Goal: Entertainment & Leisure: Consume media (video, audio)

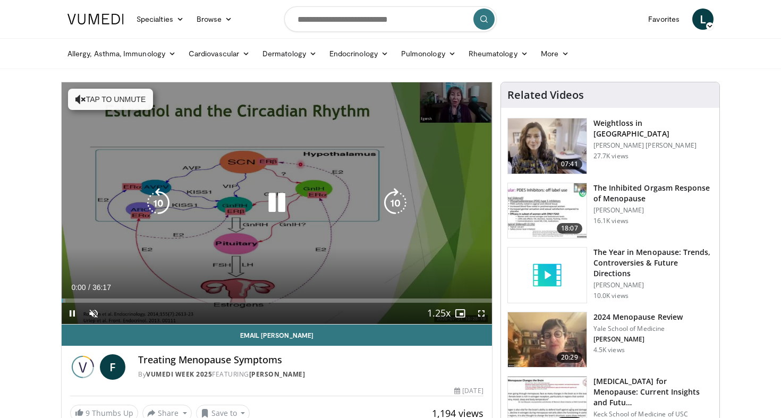
click at [277, 204] on icon "Video Player" at bounding box center [277, 203] width 30 height 30
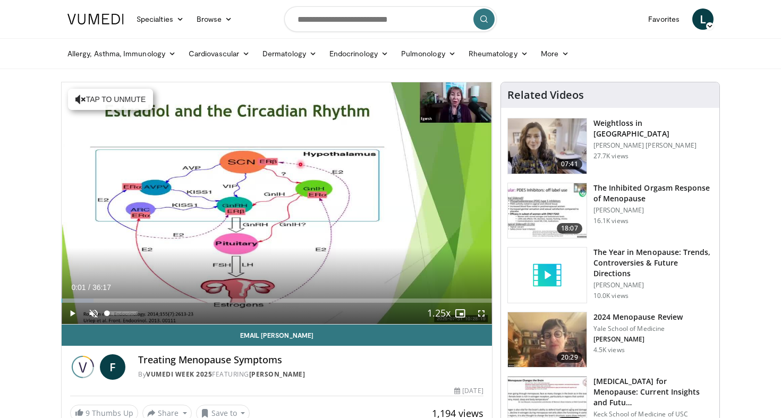
click at [92, 311] on span "Video Player" at bounding box center [93, 313] width 21 height 21
click at [70, 311] on span "Video Player" at bounding box center [72, 313] width 21 height 21
click at [482, 315] on span "Video Player" at bounding box center [481, 313] width 21 height 21
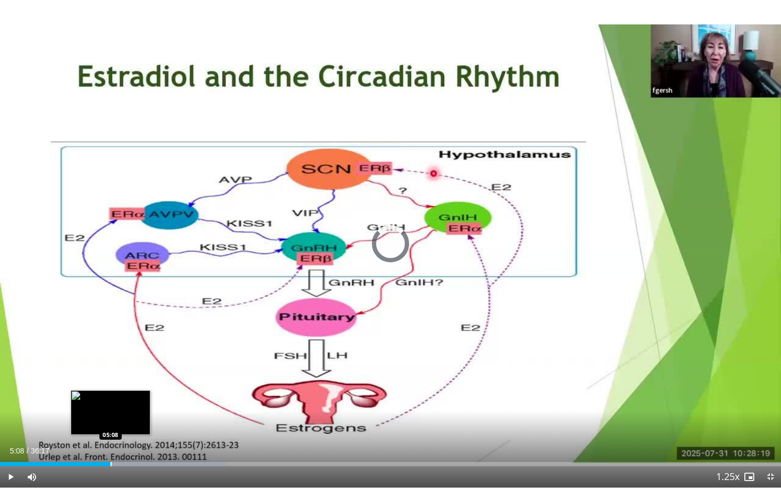
click at [110, 417] on div "Loaded : 29.14% 05:21 05:08" at bounding box center [390, 461] width 781 height 10
click at [102, 417] on div "Progress Bar" at bounding box center [101, 464] width 1 height 4
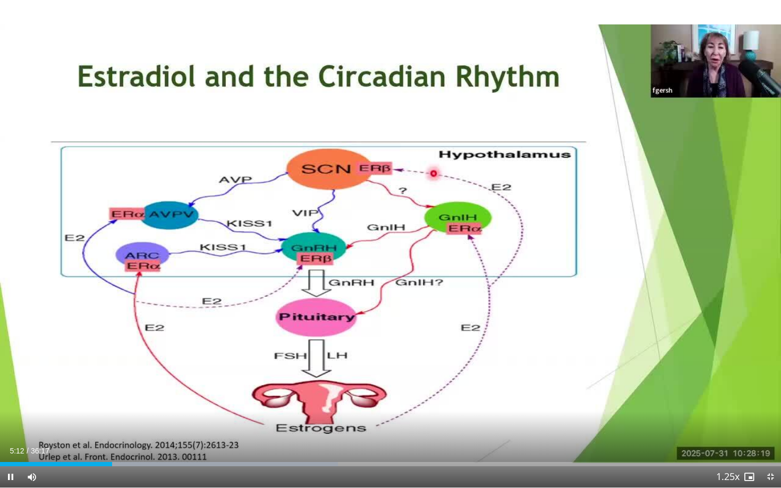
click at [770, 417] on span "Video Player" at bounding box center [770, 476] width 21 height 21
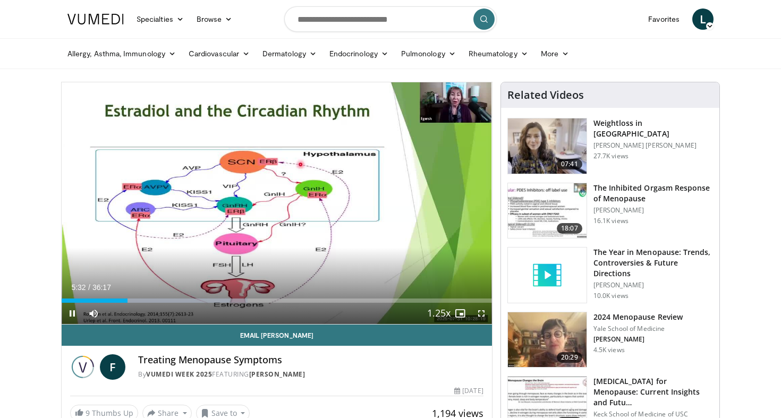
click at [480, 315] on span "Video Player" at bounding box center [481, 313] width 21 height 21
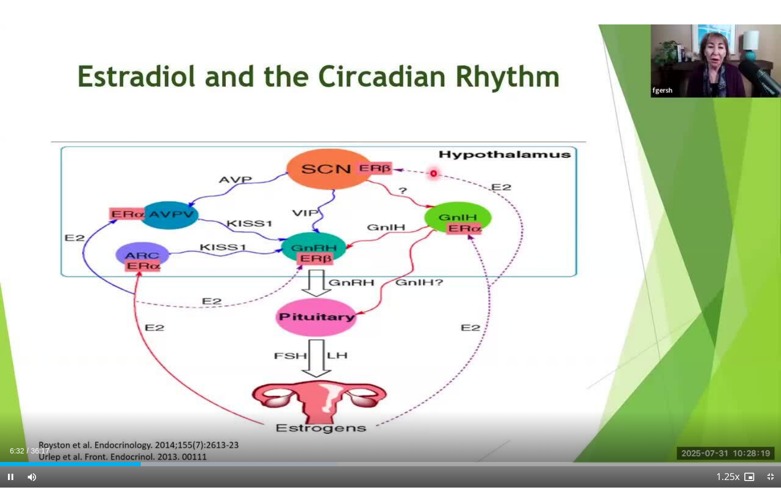
click at [772, 417] on span "Video Player" at bounding box center [770, 476] width 21 height 21
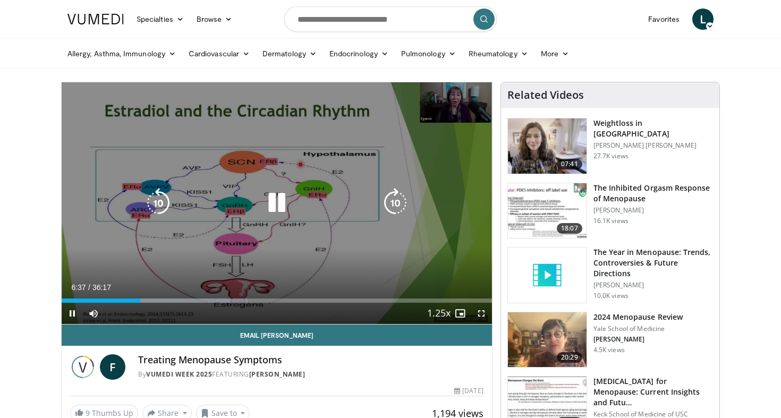
click at [283, 195] on icon "Video Player" at bounding box center [277, 203] width 30 height 30
